Goal: Complete application form

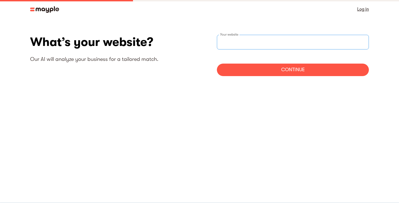
click at [269, 40] on input "websiteStep" at bounding box center [293, 42] width 152 height 15
type input "https://sdigitals.com"
click at [269, 66] on div "Continue" at bounding box center [293, 69] width 152 height 12
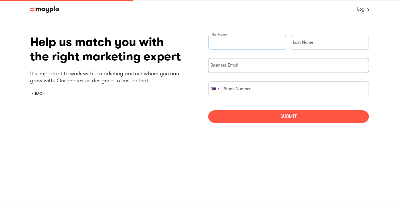
click at [247, 40] on input "briefForm" at bounding box center [247, 42] width 78 height 15
type input "Matteo Favaro"
click at [42, 90] on div "Help us match you with the right marketing expert It's important to work with a…" at bounding box center [110, 65] width 161 height 61
click at [41, 94] on div "BACK" at bounding box center [39, 93] width 9 height 5
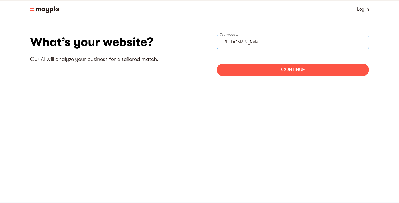
click at [248, 45] on input "https://sdigitals.com" at bounding box center [293, 42] width 152 height 15
paste input "://mediabuyer.com/"
type input "https://mediabuyer.com/"
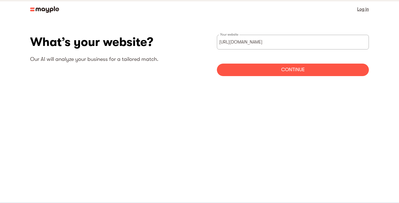
click at [286, 71] on div "Continue" at bounding box center [293, 69] width 152 height 12
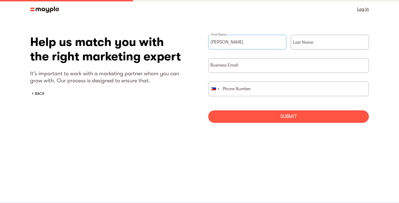
click at [231, 42] on input "Matteo Favaro" at bounding box center [247, 42] width 78 height 15
type input "Matteo"
click at [301, 46] on input "briefForm" at bounding box center [330, 42] width 78 height 15
paste input "Favaro"
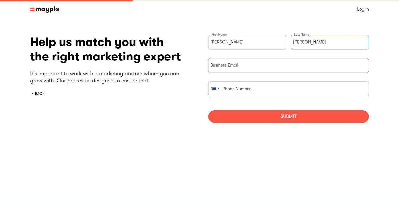
type input "Favaro"
click at [276, 68] on input "briefForm" at bounding box center [288, 65] width 161 height 15
type input "matteo@mediabuyer.com"
click at [215, 90] on div "briefForm" at bounding box center [213, 88] width 5 height 3
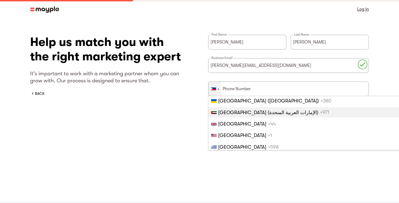
scroll to position [2663, 0]
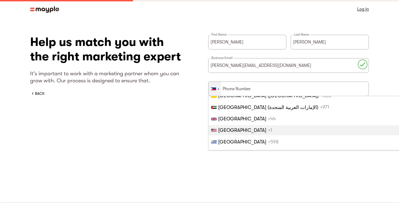
click at [228, 131] on span "United States" at bounding box center [242, 129] width 48 height 5
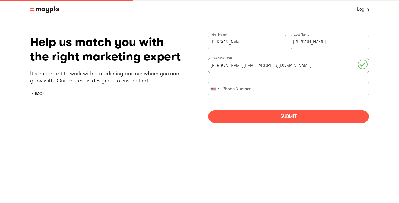
click at [248, 91] on input "briefForm" at bounding box center [288, 88] width 161 height 15
click at [232, 87] on input "64" at bounding box center [288, 88] width 161 height 15
paste input "‪(941) 900-4110‬"
type input "‪(941) 900-4110‬"
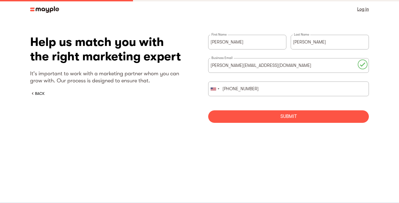
click at [266, 118] on div "Submit" at bounding box center [288, 116] width 161 height 12
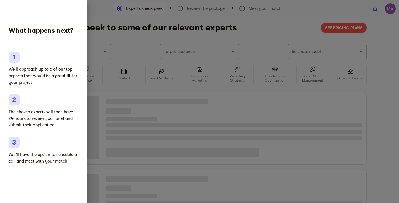
type input "Clothing and shoes"
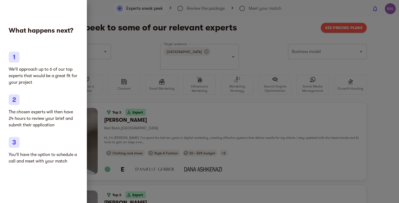
click at [2, 19] on div "What happens next? We'll approach up to 6 of our top experts that would be a gr…" at bounding box center [43, 101] width 87 height 203
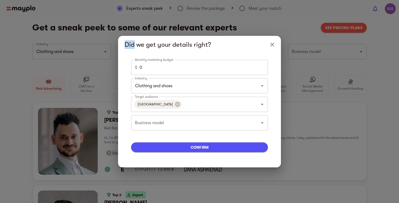
click at [57, 161] on div "Did we get your details right? Monthly marketing budget $ 0 Monthly marketing b…" at bounding box center [199, 101] width 399 height 203
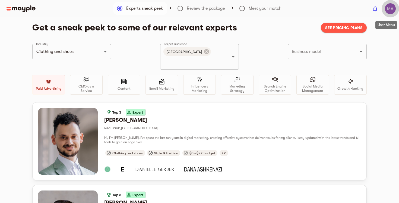
click at [392, 9] on img "button" at bounding box center [390, 8] width 11 height 11
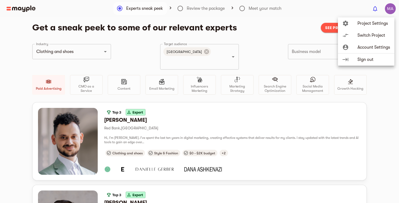
click at [297, 7] on div at bounding box center [199, 101] width 399 height 203
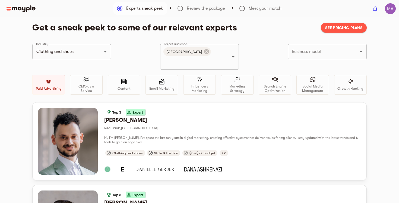
click at [13, 7] on img at bounding box center [21, 8] width 29 height 7
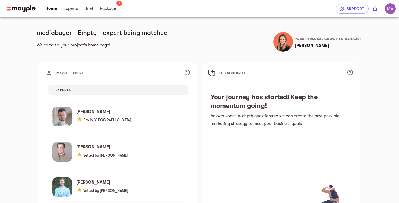
click at [209, 36] on div "mediabuyer - Empty - expert being matched Welcome to your project's home page! …" at bounding box center [199, 37] width 330 height 40
click at [385, 92] on main "mediabuyer - Empty - expert being matched Welcome to your project's home page! …" at bounding box center [199, 127] width 399 height 255
click at [383, 85] on main "mediabuyer - Empty - expert being matched Welcome to your project's home page! …" at bounding box center [199, 127] width 399 height 255
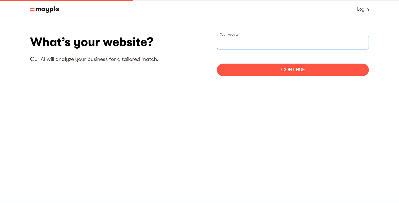
click at [280, 43] on input "websiteStep" at bounding box center [293, 42] width 152 height 15
click at [273, 94] on section "What’s your website? Our AI will analyze your business for a tailored match. Yo…" at bounding box center [199, 57] width 399 height 78
